Goal: Task Accomplishment & Management: Use online tool/utility

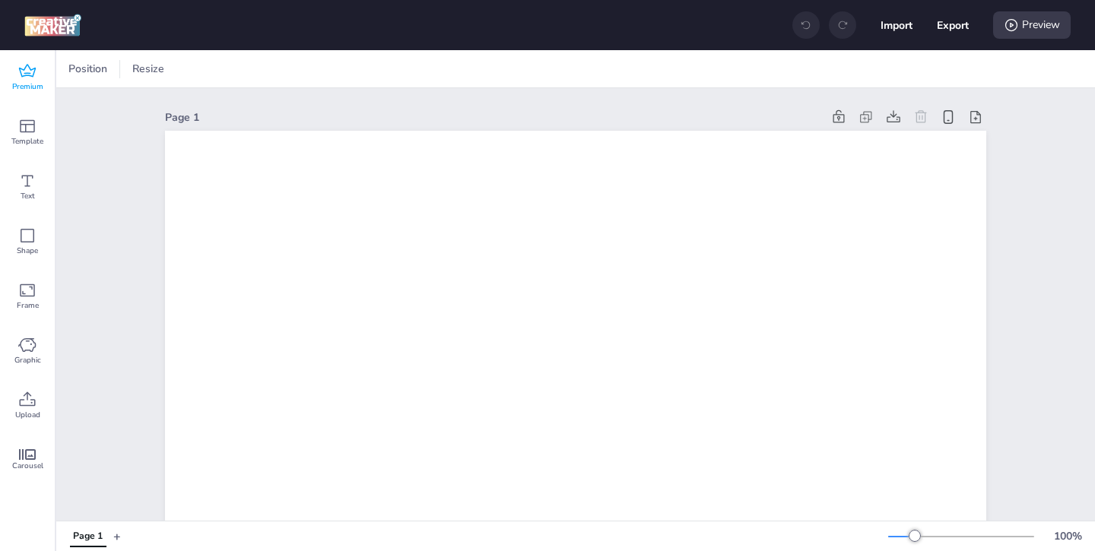
click at [39, 77] on div "Premium" at bounding box center [27, 77] width 55 height 55
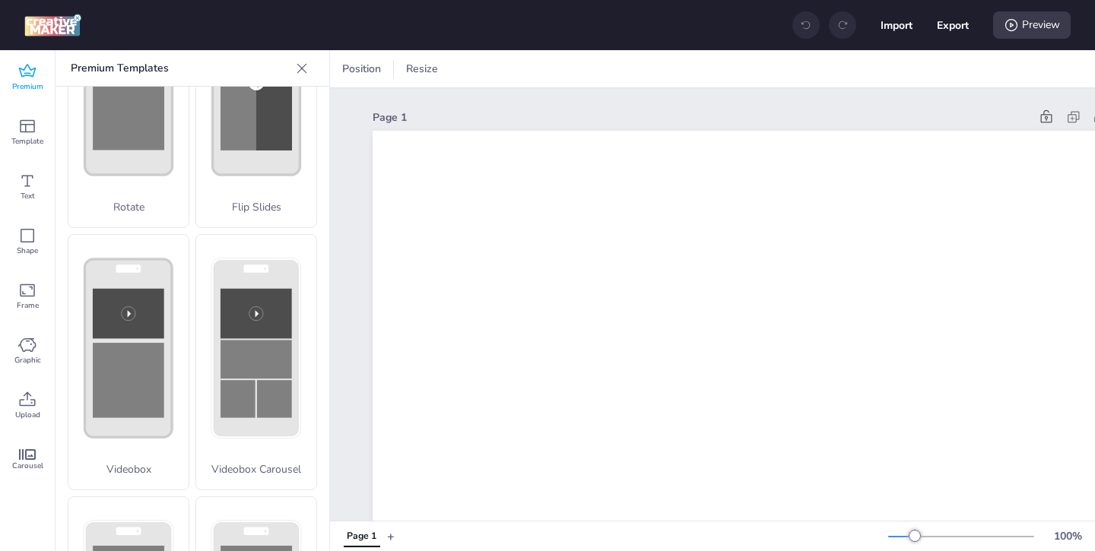
scroll to position [398, 0]
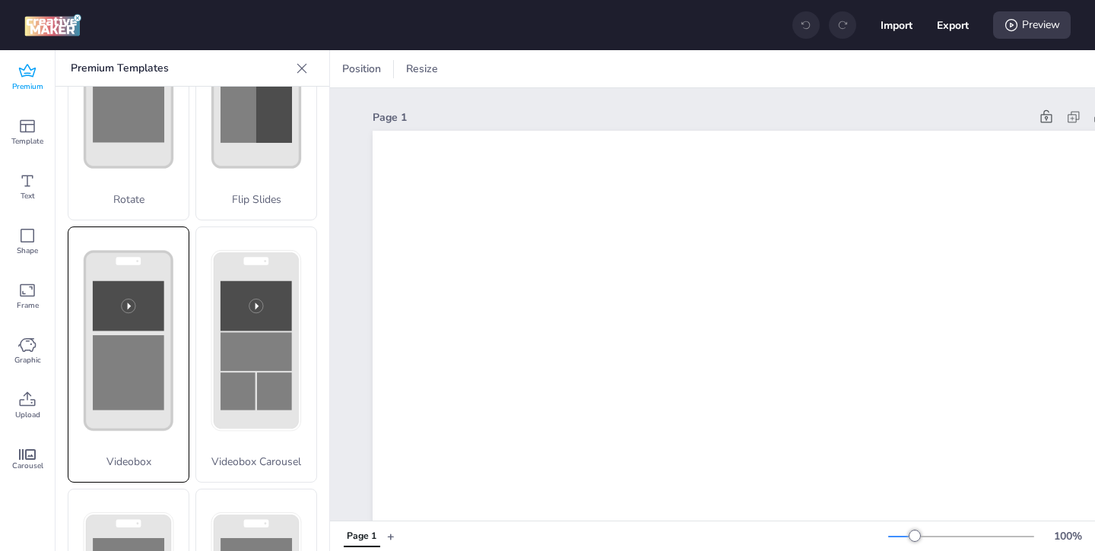
click at [182, 374] on icon at bounding box center [128, 340] width 120 height 227
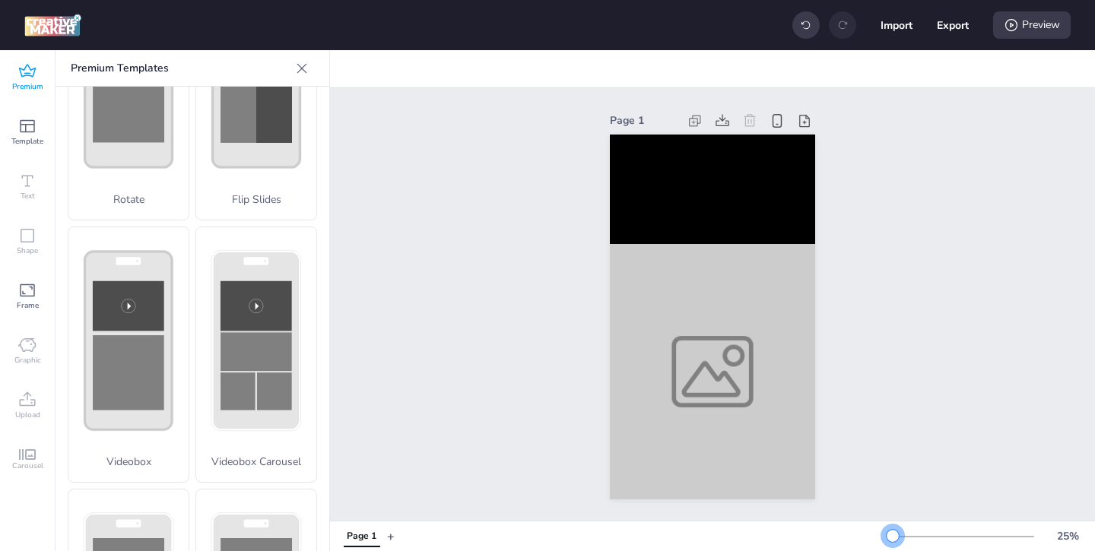
drag, startPoint x: 913, startPoint y: 533, endPoint x: 893, endPoint y: 532, distance: 20.5
click at [893, 532] on div at bounding box center [892, 536] width 12 height 12
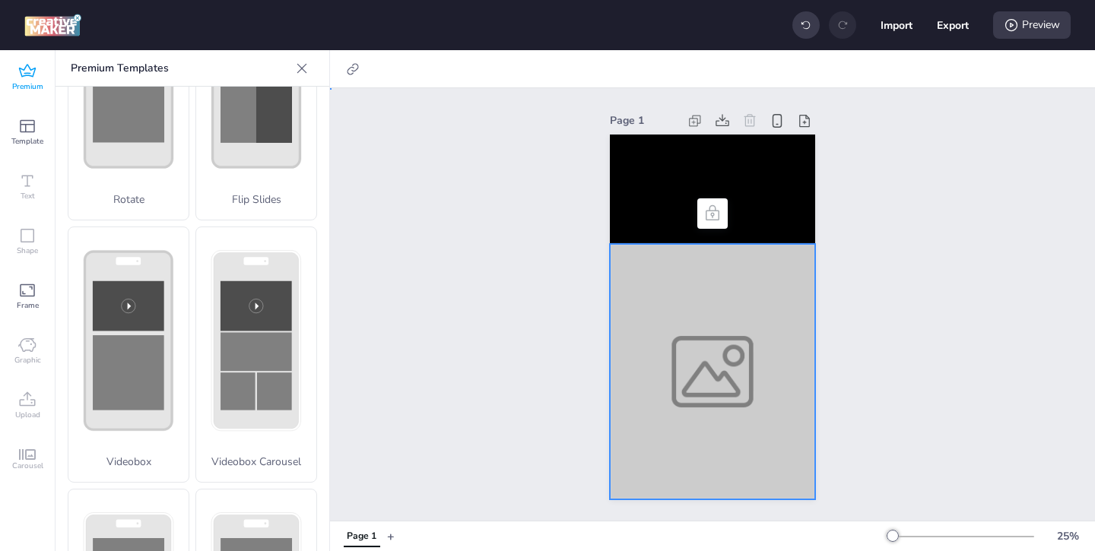
click at [645, 393] on div at bounding box center [712, 371] width 205 height 255
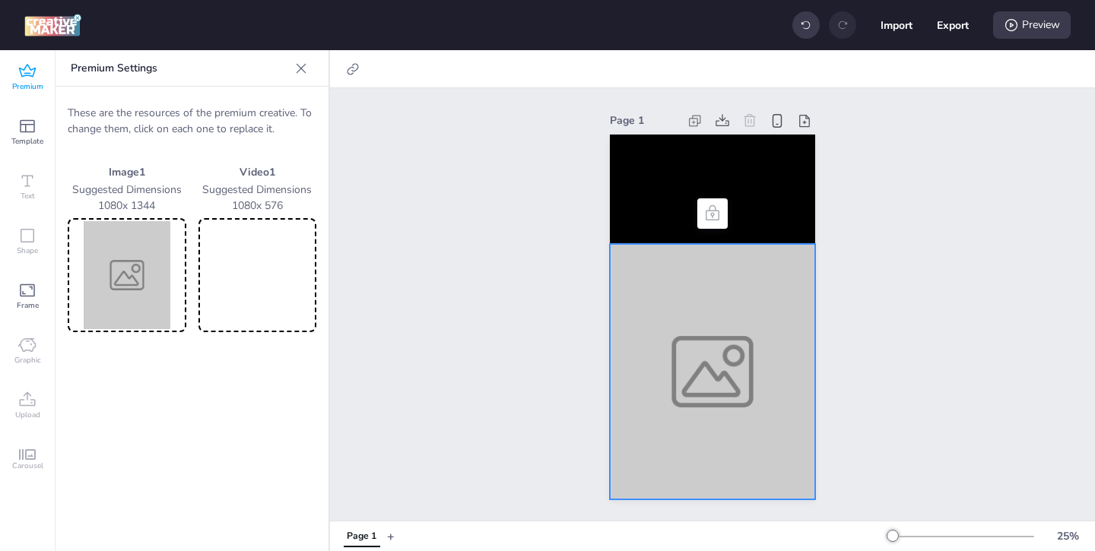
click at [171, 287] on img at bounding box center [127, 275] width 113 height 108
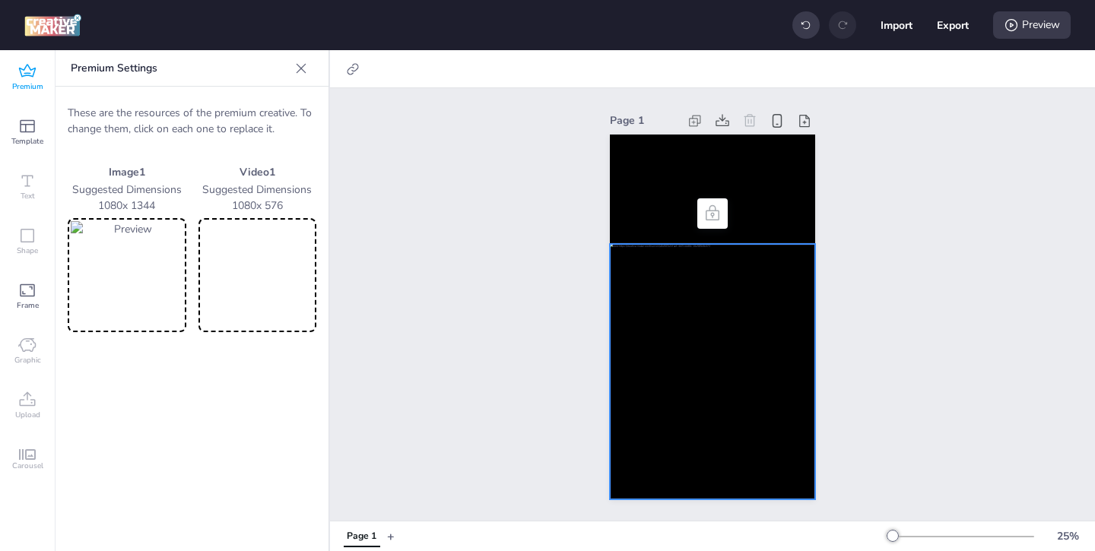
click at [252, 274] on video at bounding box center [257, 275] width 113 height 108
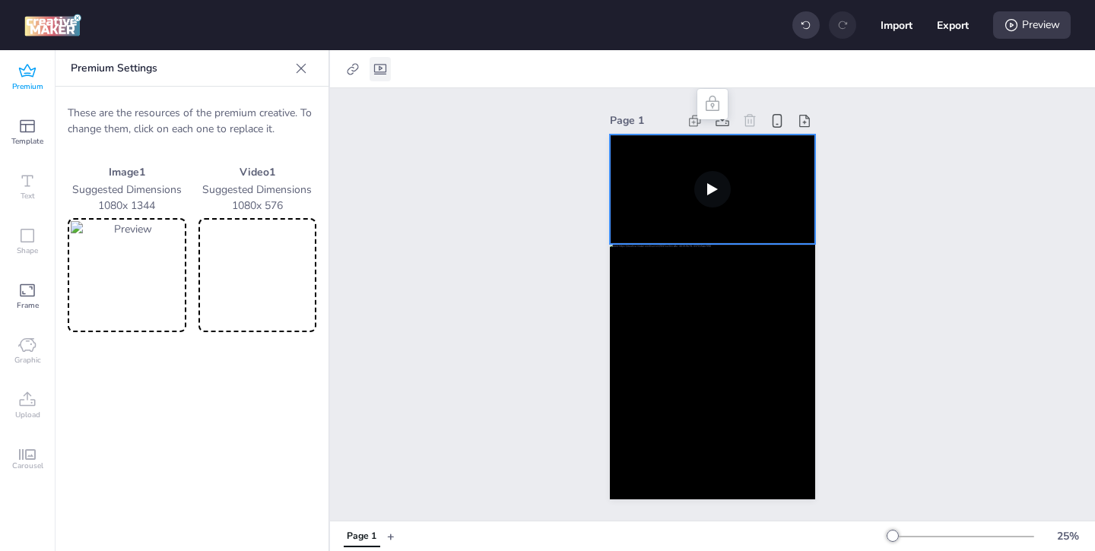
click at [386, 67] on icon at bounding box center [380, 69] width 15 height 15
select select "contain"
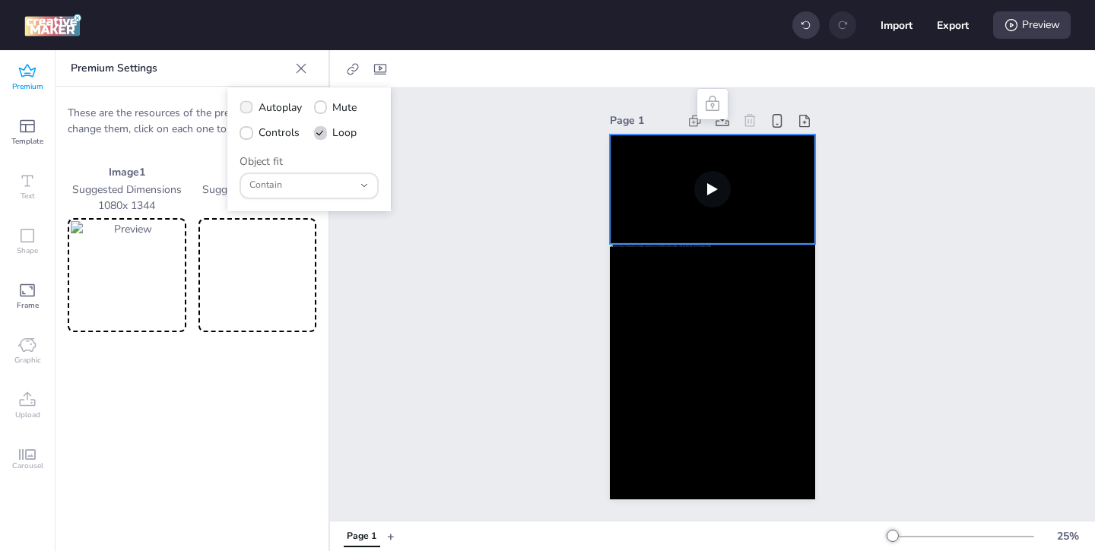
click at [252, 109] on span at bounding box center [245, 107] width 13 height 13
click at [249, 109] on input "Autoplay" at bounding box center [244, 114] width 10 height 10
checkbox input "true"
click at [248, 129] on icon at bounding box center [246, 133] width 11 height 8
click at [248, 134] on input "Controls" at bounding box center [244, 139] width 10 height 10
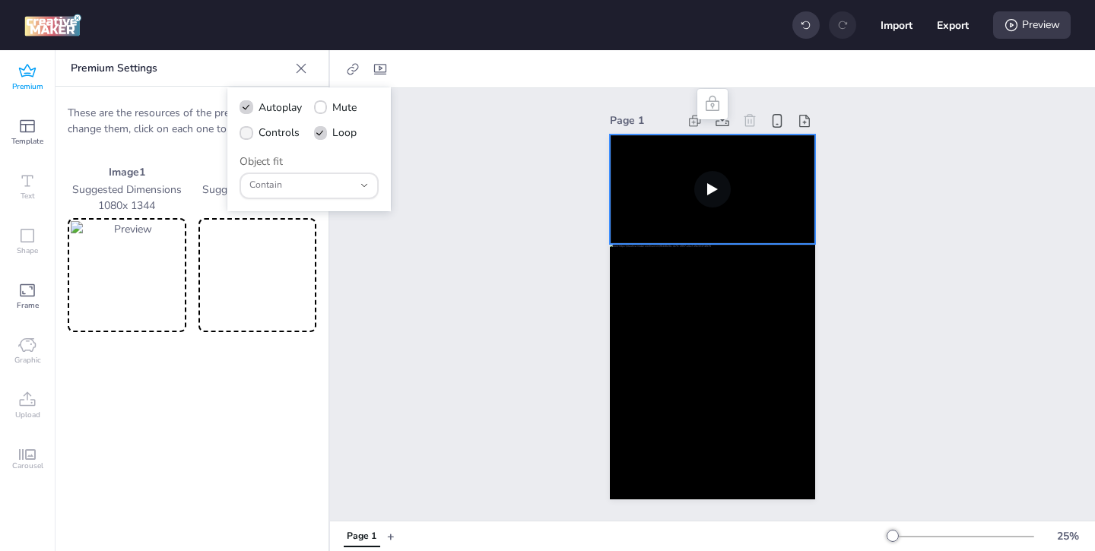
checkbox input "true"
click at [1011, 25] on icon at bounding box center [1011, 25] width 12 height 12
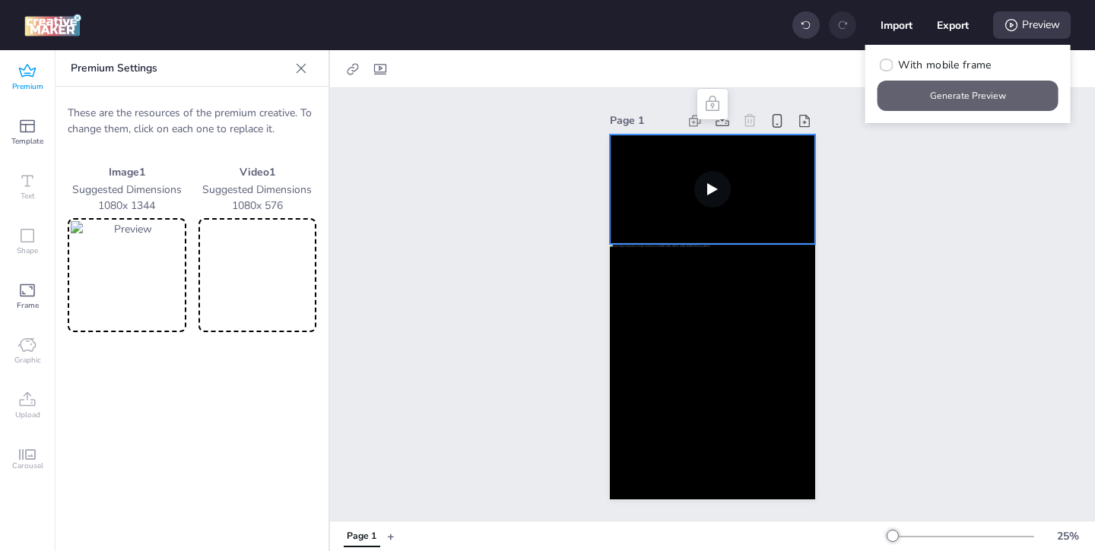
click at [981, 93] on button "Generate Preview" at bounding box center [967, 96] width 181 height 30
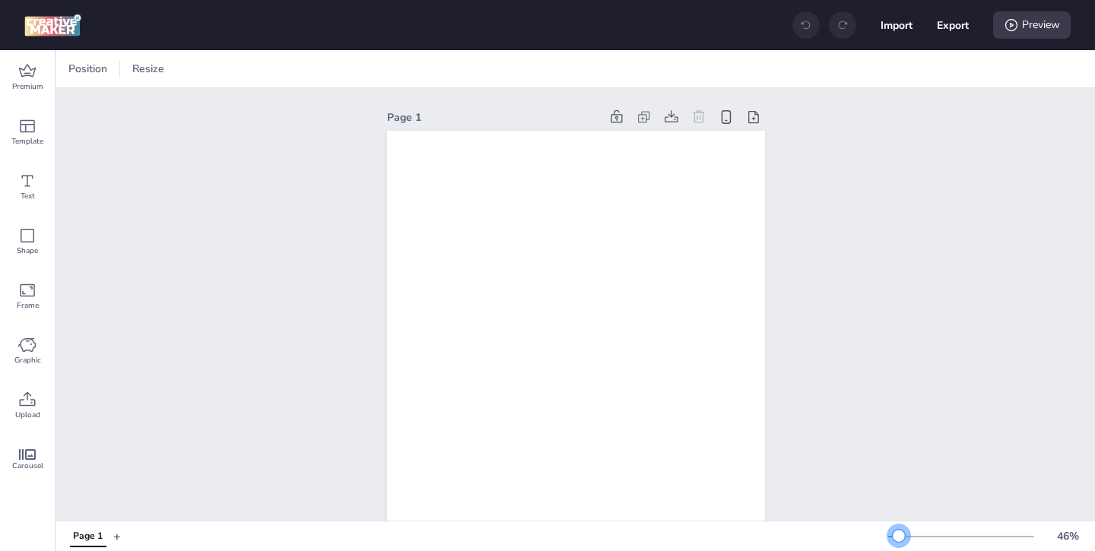
drag, startPoint x: 915, startPoint y: 538, endPoint x: 898, endPoint y: 538, distance: 17.5
click at [898, 538] on div at bounding box center [899, 536] width 12 height 12
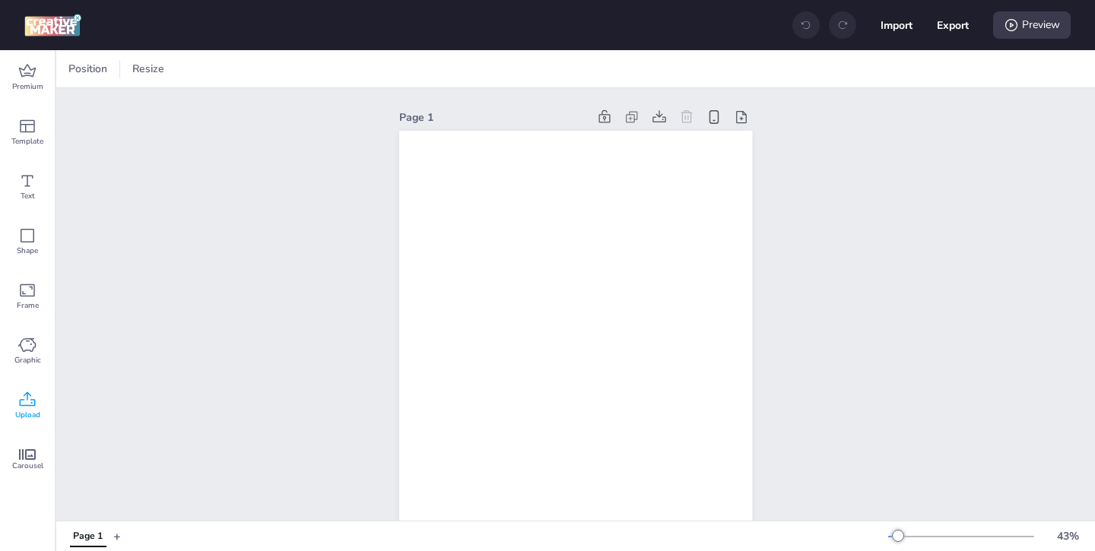
click at [20, 401] on icon at bounding box center [28, 399] width 16 height 14
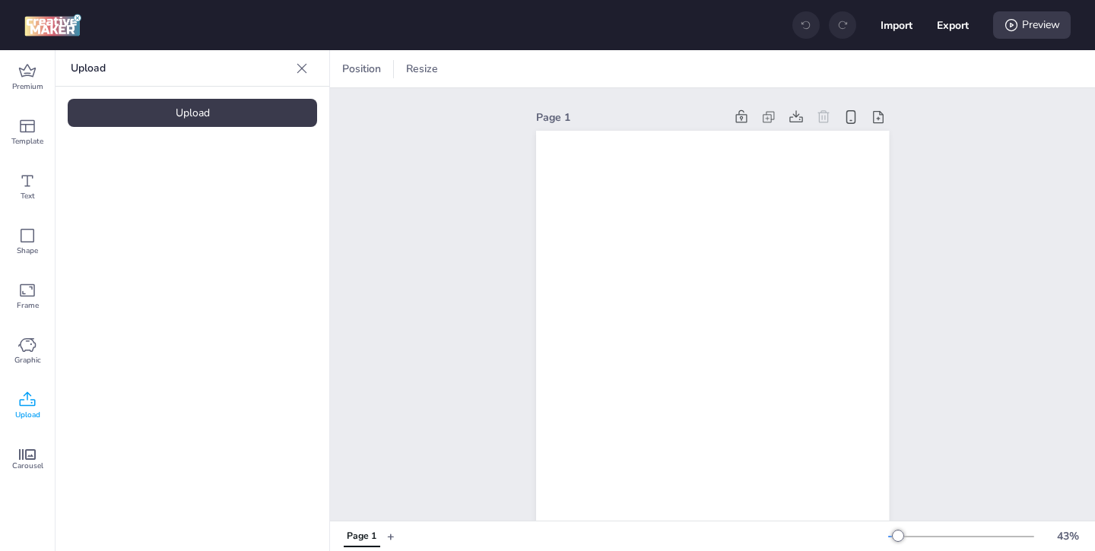
click at [246, 116] on div "Upload" at bounding box center [192, 113] width 249 height 28
click at [121, 210] on video at bounding box center [129, 212] width 122 height 61
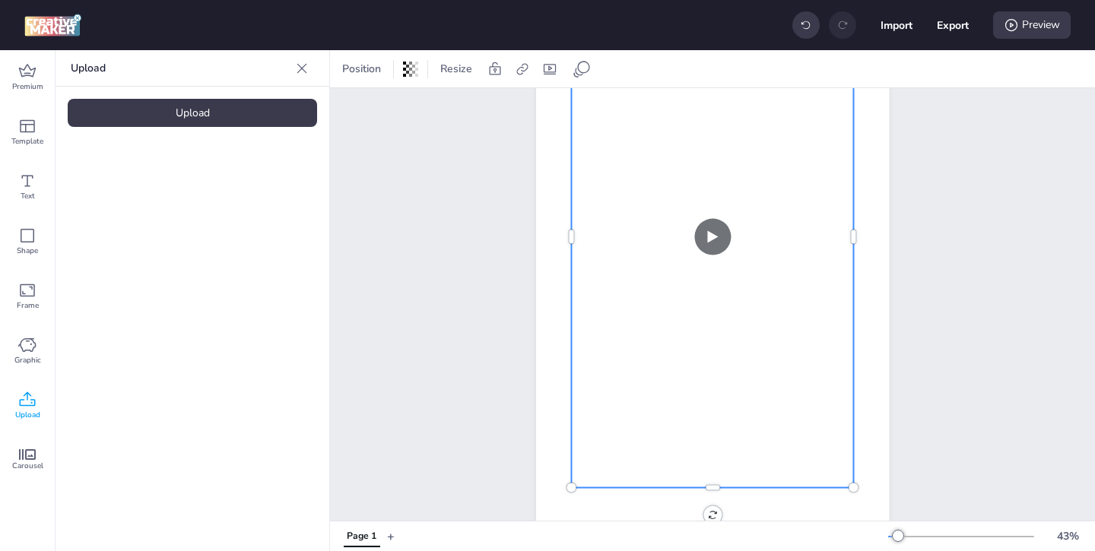
scroll to position [207, 0]
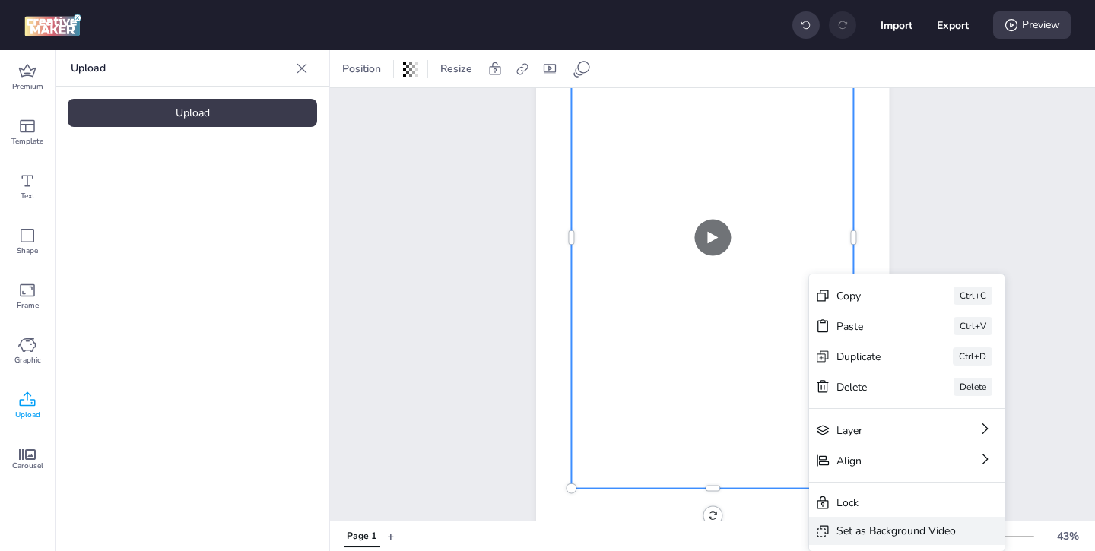
click at [867, 523] on div "Set as Background Video" at bounding box center [895, 531] width 119 height 16
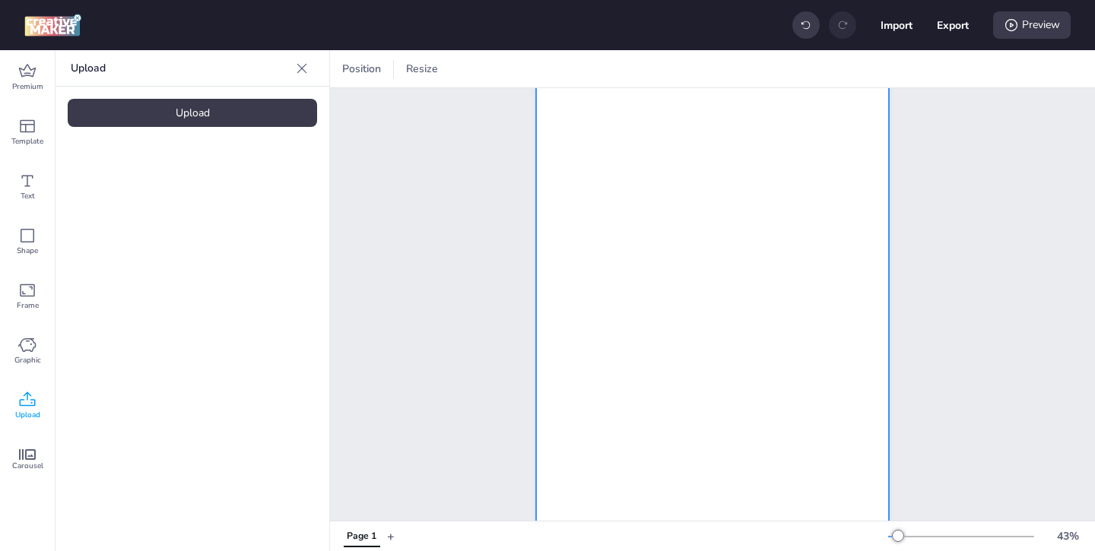
click at [798, 414] on video at bounding box center [712, 238] width 353 height 628
click at [657, 66] on icon at bounding box center [656, 69] width 15 height 15
click at [515, 106] on span "Activate hyperlink" at bounding box center [557, 108] width 84 height 16
click at [505, 109] on input "Activate hyperlink" at bounding box center [500, 114] width 10 height 10
checkbox input "true"
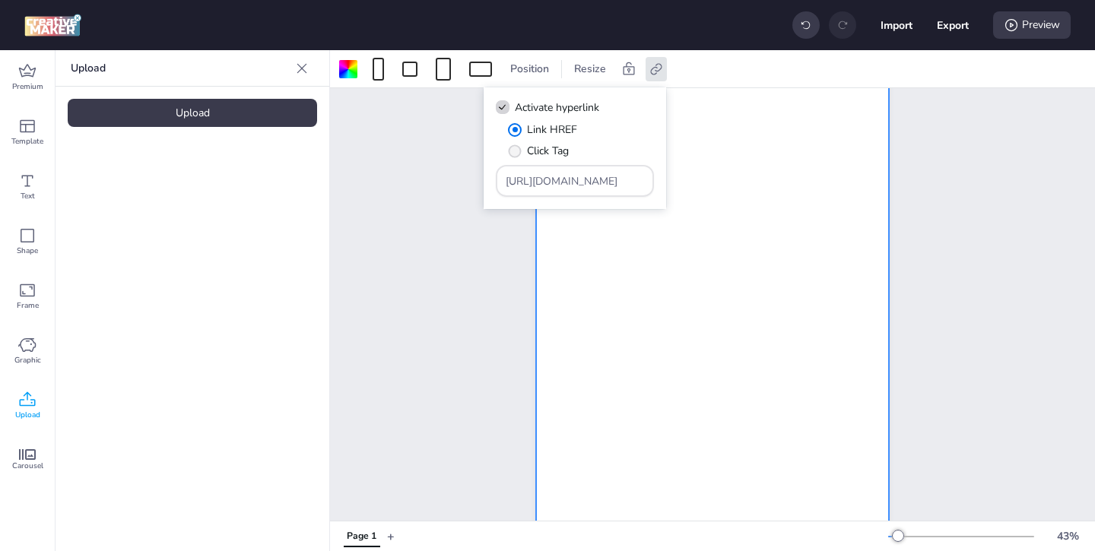
click at [550, 153] on span "Click Tag" at bounding box center [548, 151] width 42 height 16
click at [517, 153] on input "Click Tag" at bounding box center [512, 157] width 10 height 10
radio input "true"
drag, startPoint x: 598, startPoint y: 184, endPoint x: 537, endPoint y: 155, distance: 67.3
click at [541, 157] on div "Link HREF Click Tag [URL][DOMAIN_NAME]" at bounding box center [575, 159] width 158 height 75
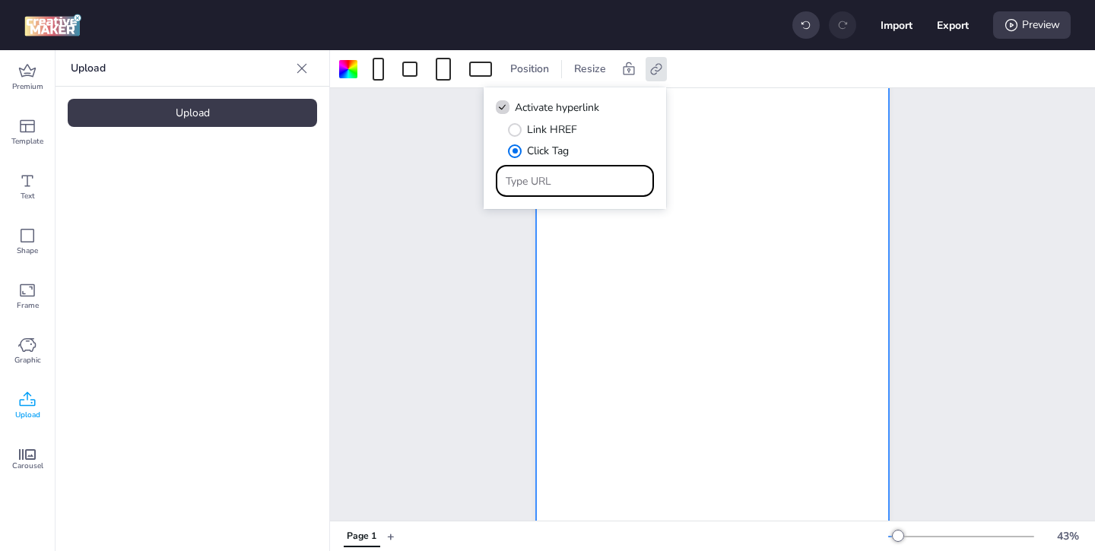
click at [549, 182] on input "Type URL" at bounding box center [575, 181] width 139 height 16
paste input "https://[DOMAIN_NAME]/ddm/trackclk/N144601.3464950WORTISE/B34161150.429034189;d…"
type input "https://[DOMAIN_NAME]/ddm/trackclk/N144601.3464950WORTISE/B34161150.429034189;d…"
click at [503, 242] on div "Page 1" at bounding box center [712, 225] width 438 height 689
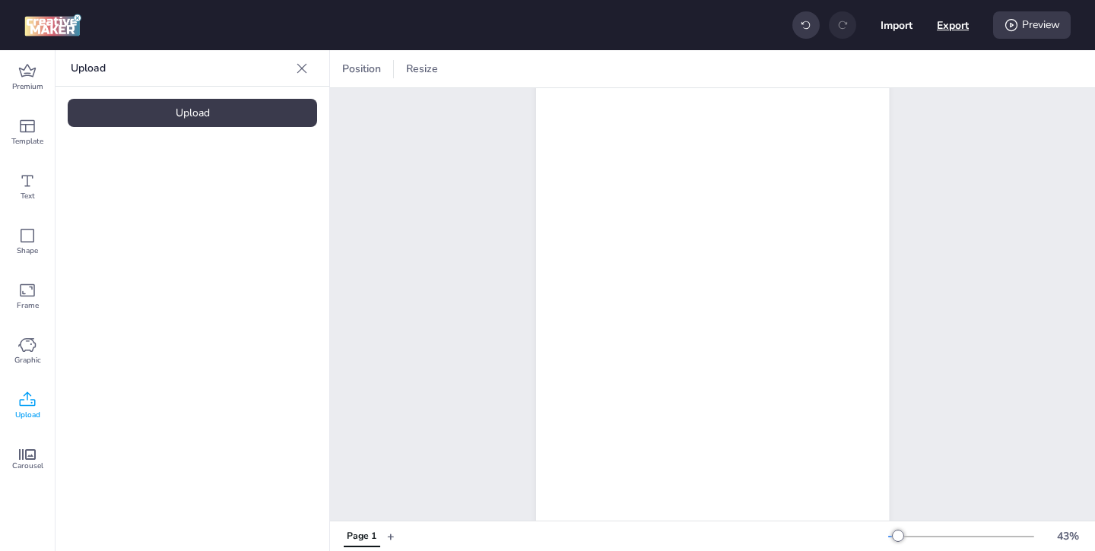
click at [962, 27] on button "Export" at bounding box center [953, 25] width 32 height 32
select select "html"
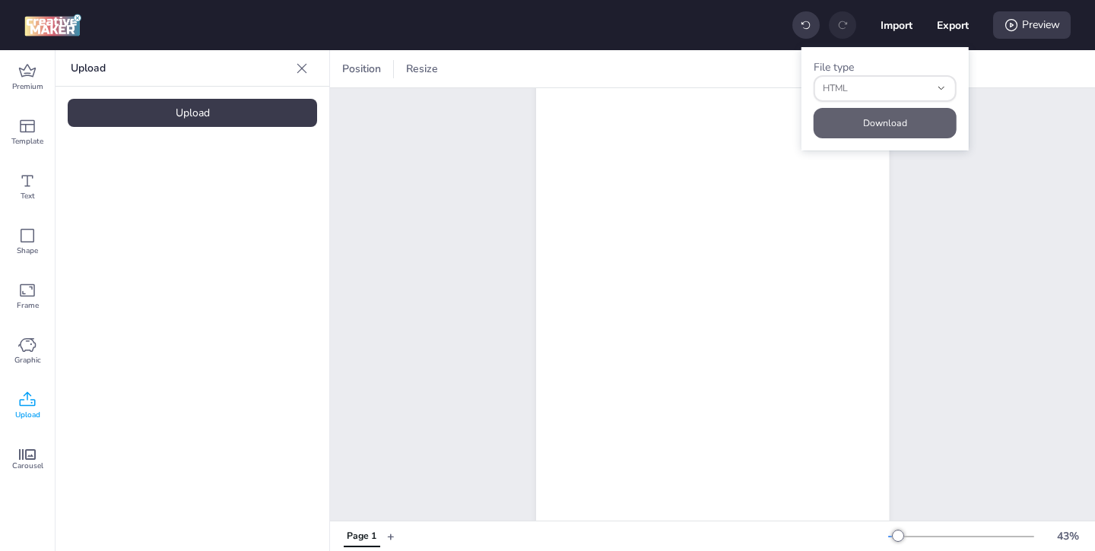
click at [899, 119] on button "Download" at bounding box center [884, 123] width 143 height 30
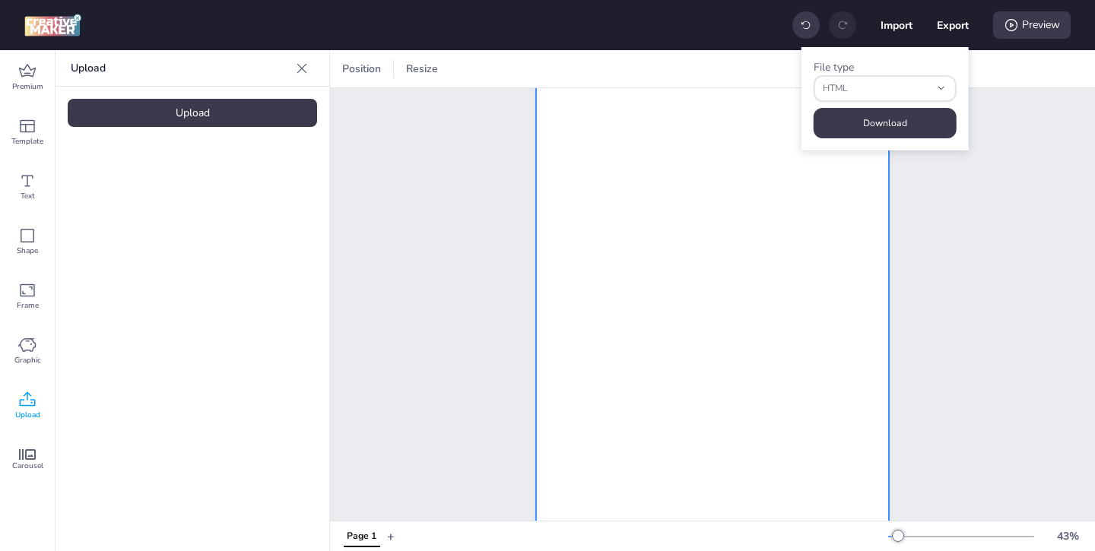
click at [661, 191] on video at bounding box center [712, 238] width 353 height 628
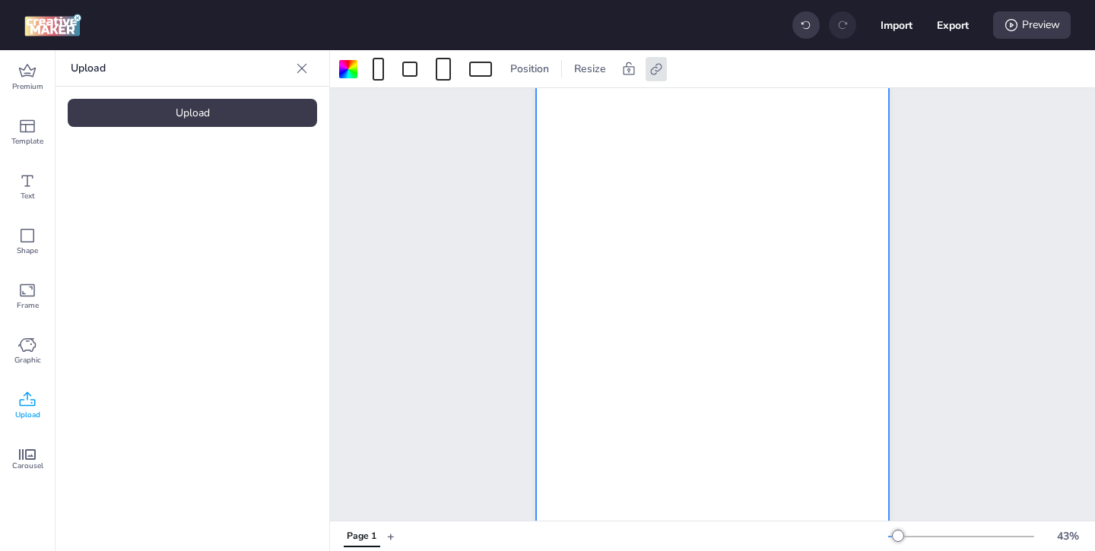
click at [692, 163] on video at bounding box center [712, 238] width 353 height 628
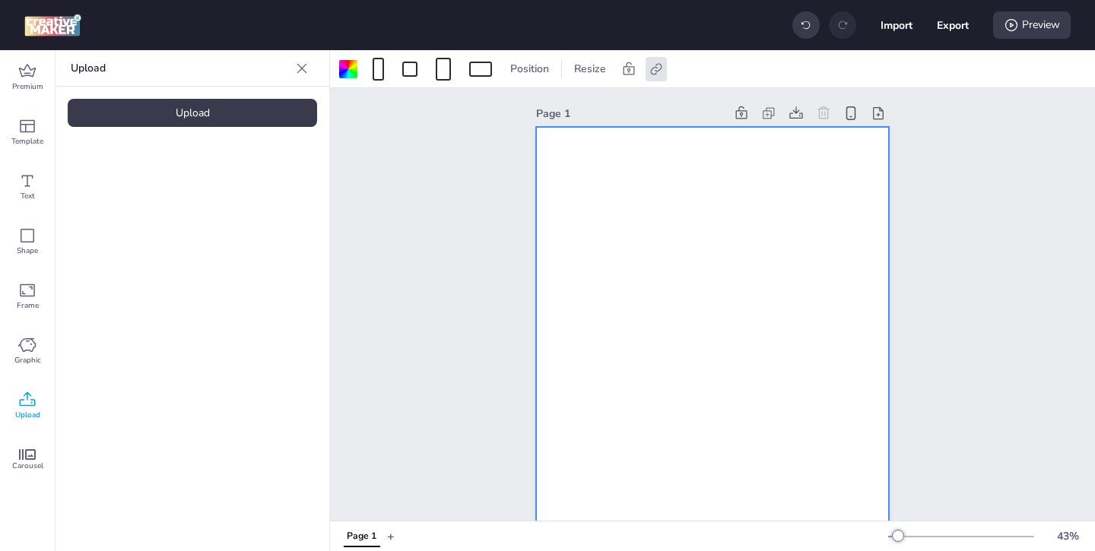
scroll to position [0, 0]
click at [663, 301] on video at bounding box center [712, 445] width 353 height 628
click at [666, 254] on video at bounding box center [712, 445] width 353 height 628
click at [655, 70] on icon at bounding box center [655, 68] width 11 height 11
click at [417, 166] on div "Page 1" at bounding box center [712, 432] width 765 height 689
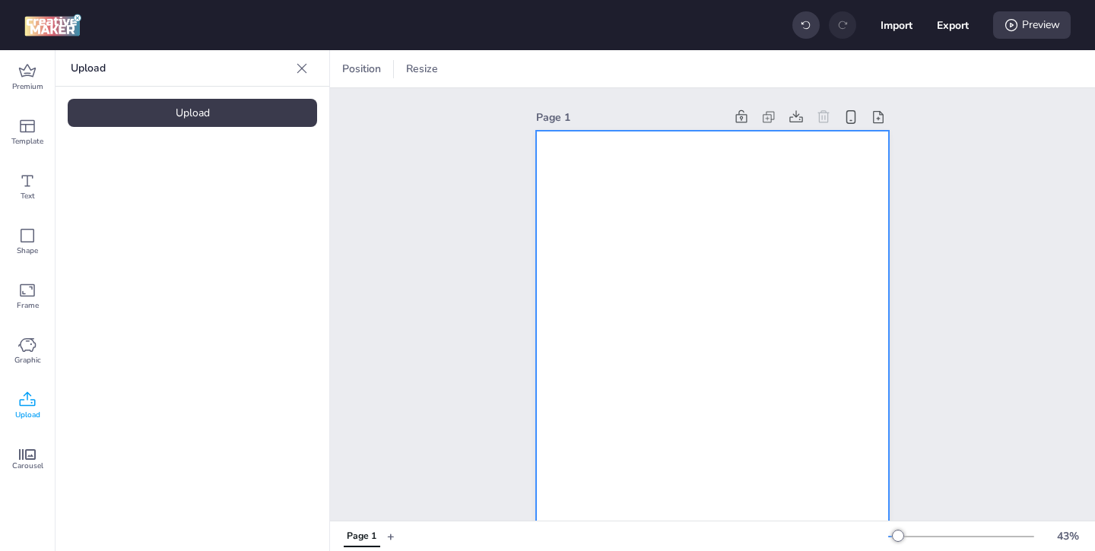
click at [643, 165] on video at bounding box center [712, 445] width 353 height 628
click at [587, 77] on div "Resize" at bounding box center [590, 69] width 44 height 24
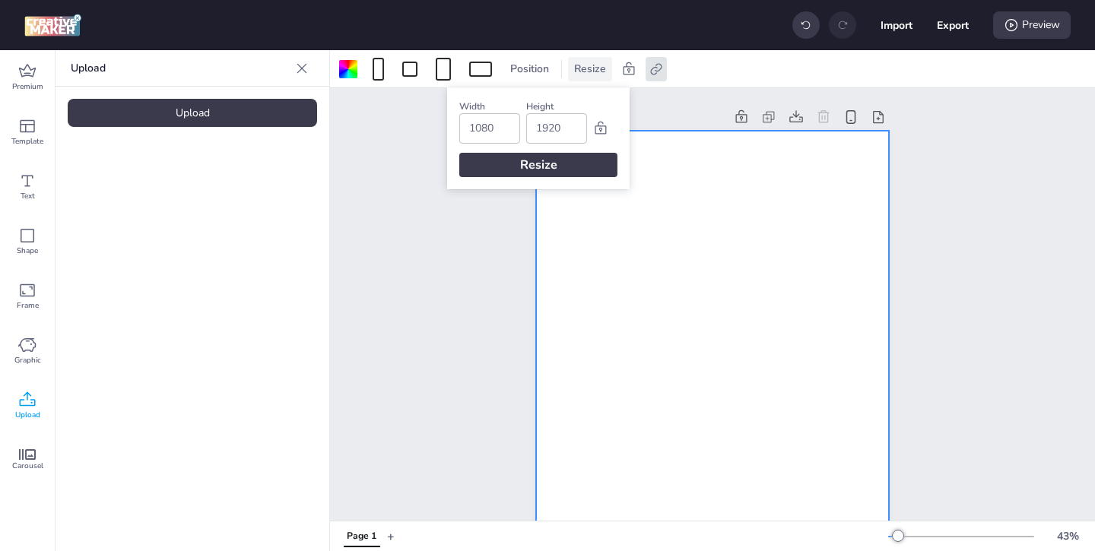
click at [587, 77] on div "Resize" at bounding box center [590, 69] width 44 height 24
click at [539, 76] on span "Position" at bounding box center [529, 69] width 45 height 16
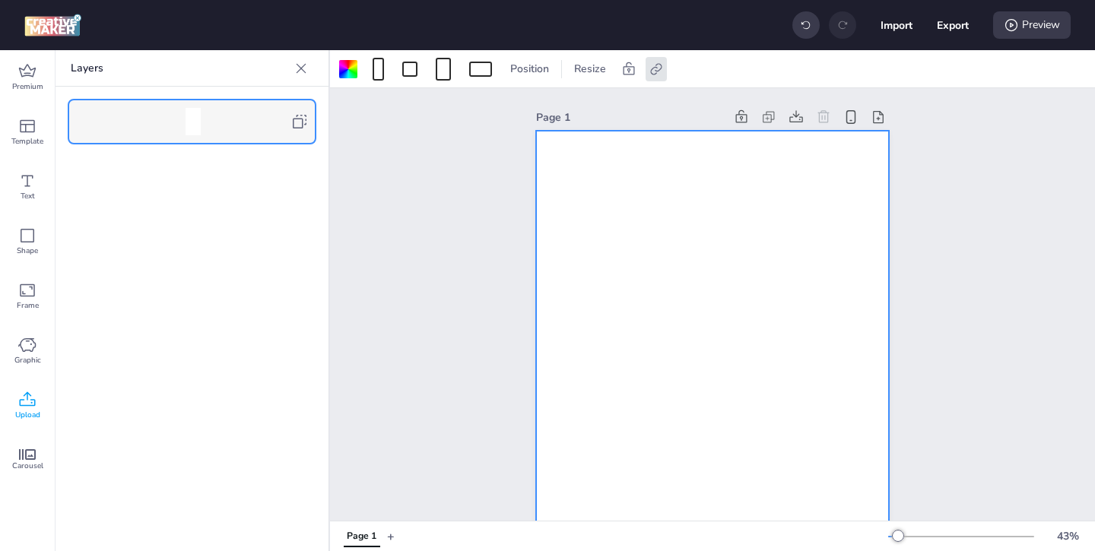
click at [306, 69] on icon at bounding box center [300, 68] width 15 height 15
